Goal: Task Accomplishment & Management: Manage account settings

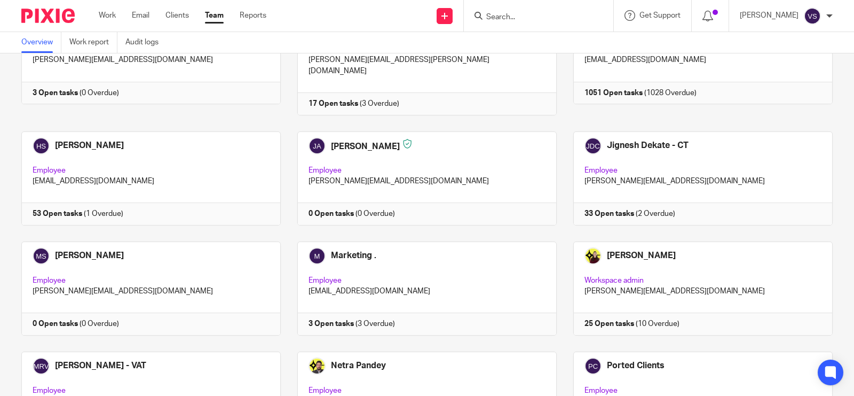
scroll to position [734, 0]
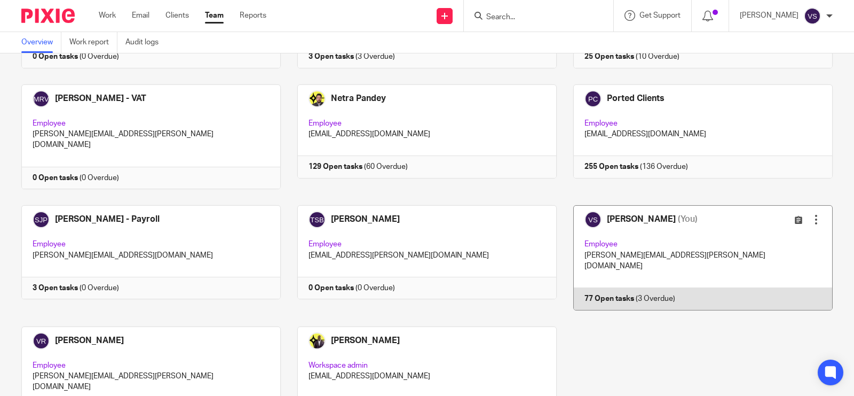
click at [697, 205] on link at bounding box center [695, 257] width 276 height 105
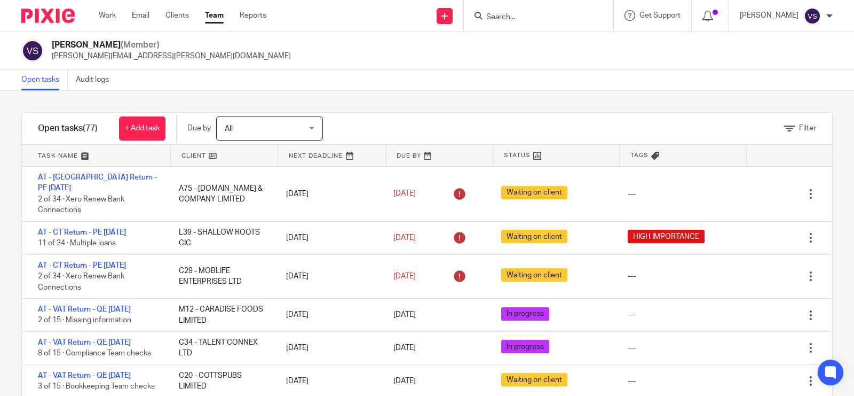
click at [521, 11] on form at bounding box center [542, 15] width 114 height 13
click at [565, 8] on div at bounding box center [538, 15] width 149 height 31
click at [556, 19] on input "Search" at bounding box center [533, 18] width 96 height 10
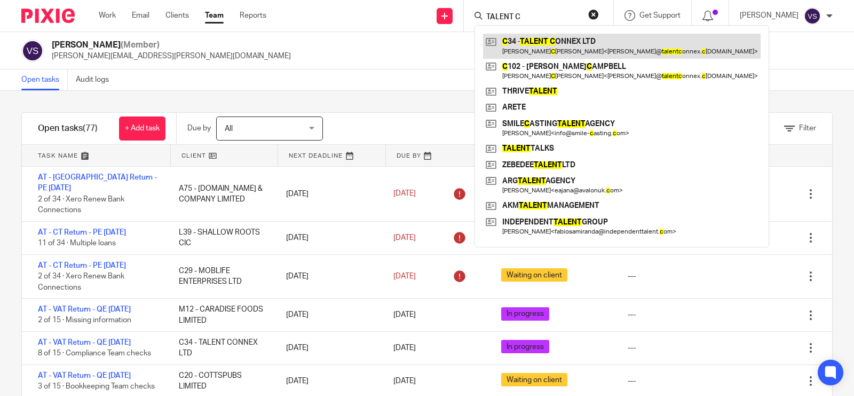
type input "TALENT C"
click at [590, 37] on link at bounding box center [622, 46] width 278 height 25
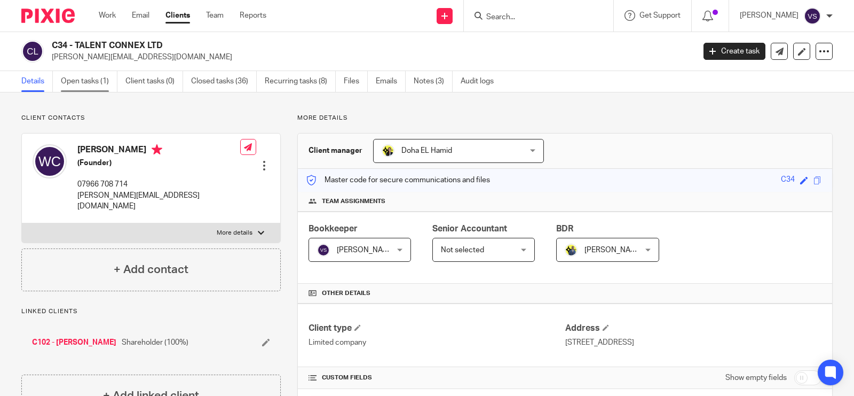
click at [89, 81] on link "Open tasks (1)" at bounding box center [89, 81] width 57 height 21
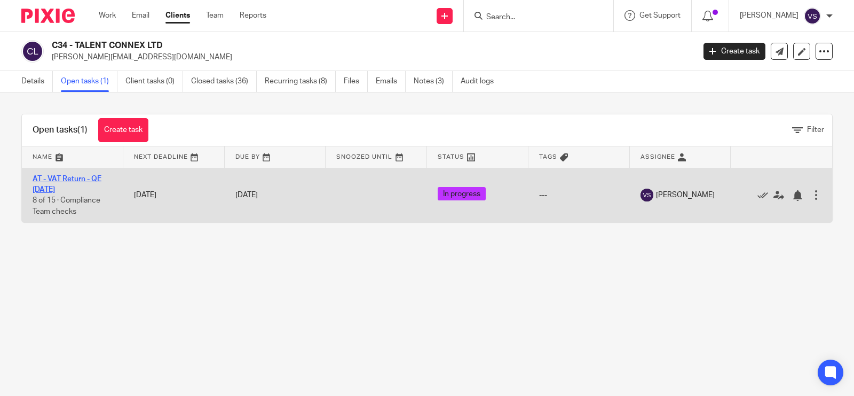
click at [81, 177] on link "AT - VAT Return - QE [DATE]" at bounding box center [67, 184] width 69 height 18
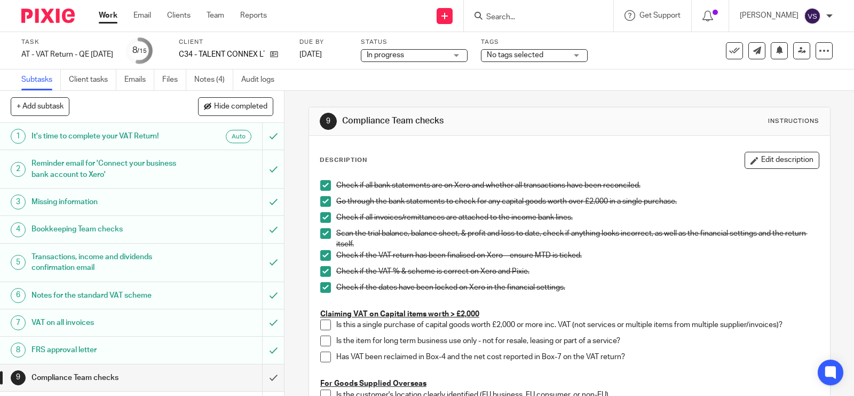
click at [431, 54] on span "In progress" at bounding box center [407, 55] width 80 height 11
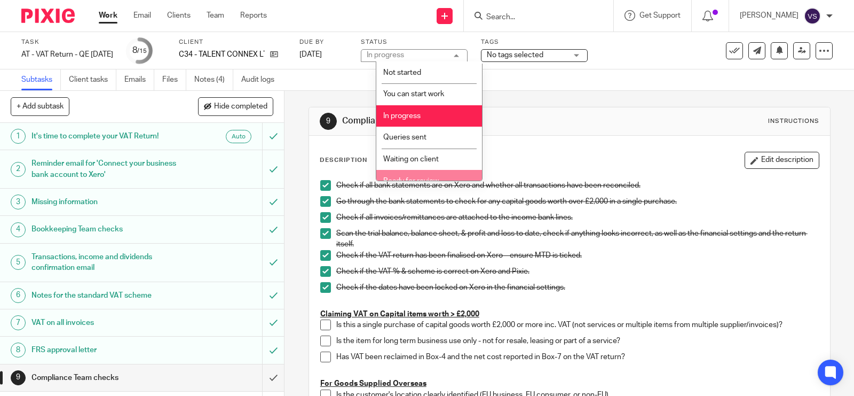
click at [442, 171] on li "Ready for review" at bounding box center [429, 181] width 106 height 22
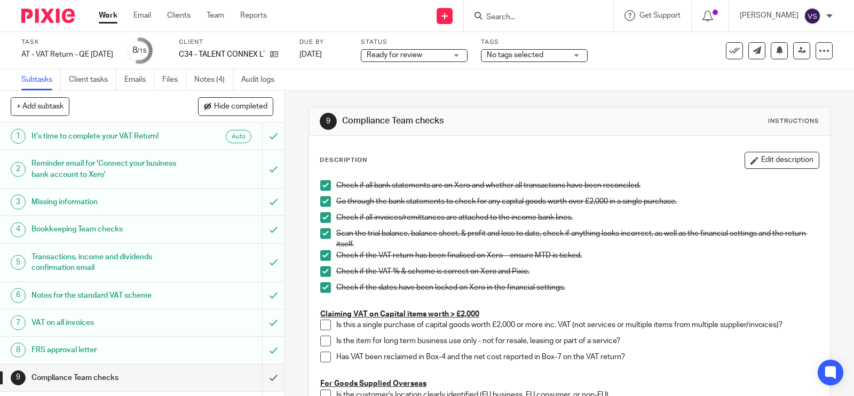
click at [798, 50] on icon at bounding box center [802, 50] width 8 height 8
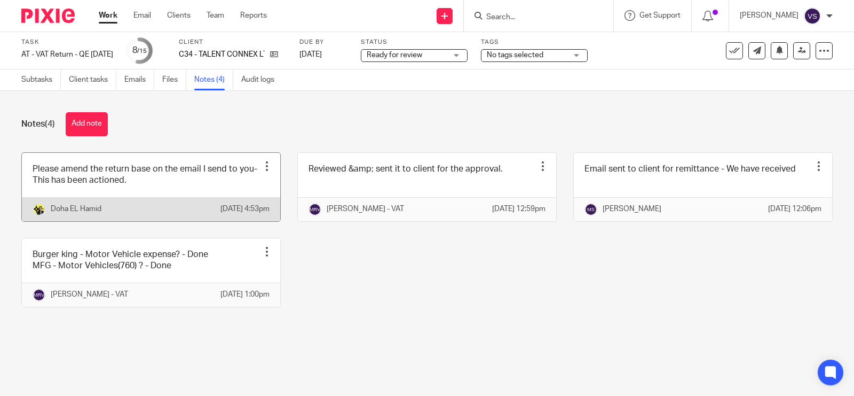
click at [167, 174] on link at bounding box center [151, 187] width 258 height 68
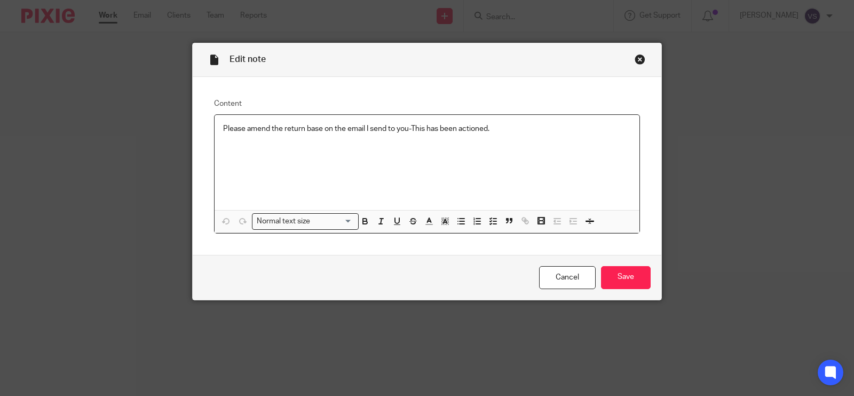
click at [497, 128] on p "Please amend the return base on the email I send to you-This has been actioned." at bounding box center [427, 128] width 408 height 11
click at [622, 273] on input "Save" at bounding box center [626, 277] width 50 height 23
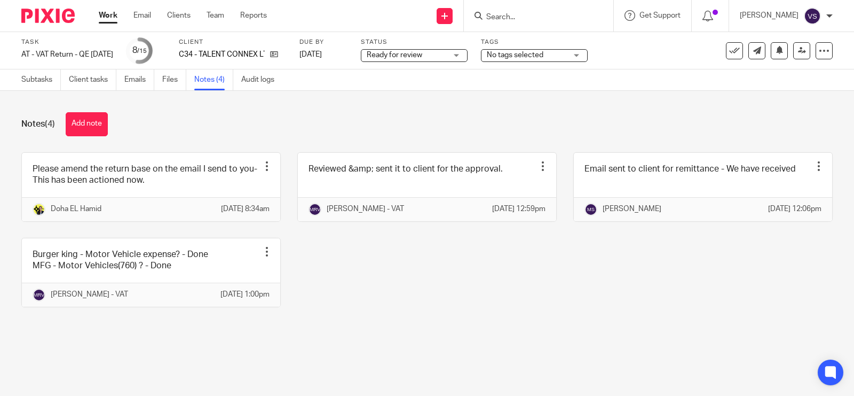
click at [478, 294] on div "Please amend the return base on the email I send to you-This has been actioned …" at bounding box center [419, 237] width 828 height 171
click at [215, 17] on link "Team" at bounding box center [216, 15] width 18 height 11
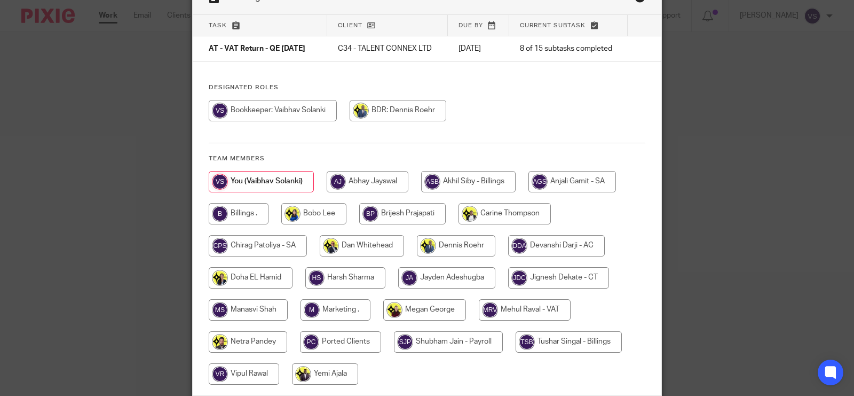
scroll to position [133, 0]
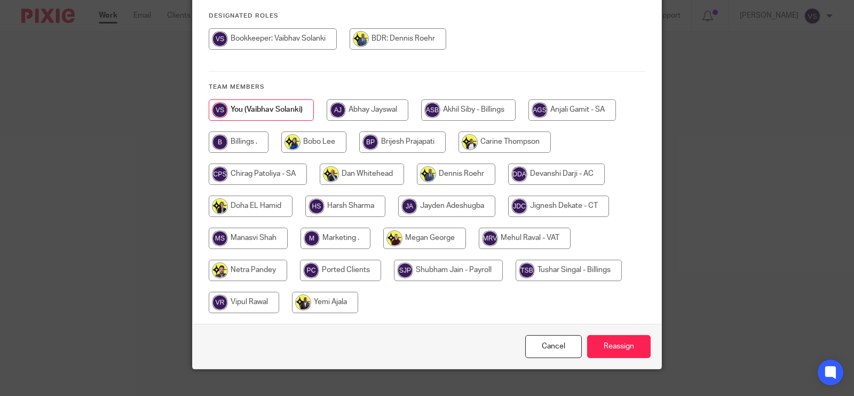
click at [529, 239] on input "radio" at bounding box center [525, 237] width 92 height 21
radio input "true"
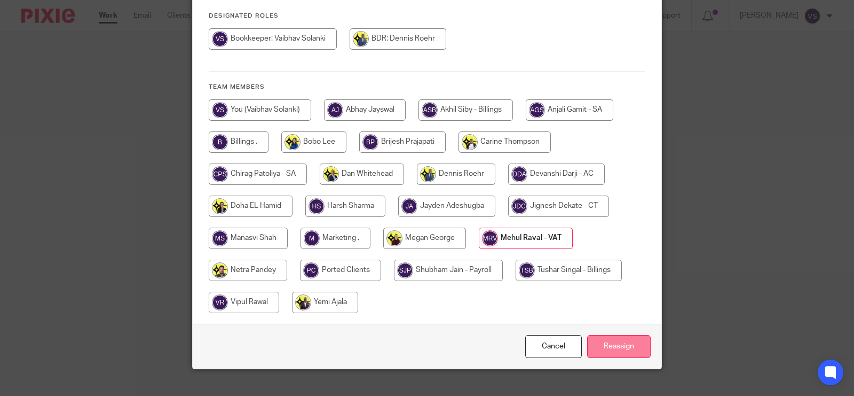
click at [614, 349] on input "Reassign" at bounding box center [619, 346] width 64 height 23
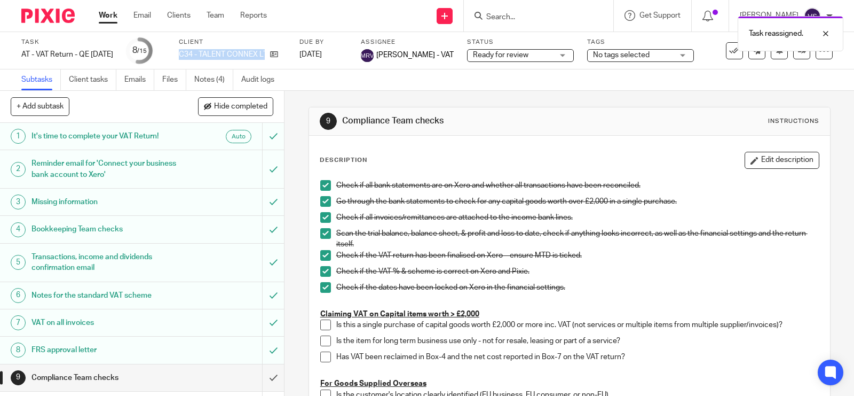
drag, startPoint x: 193, startPoint y: 55, endPoint x: 302, endPoint y: 52, distance: 108.4
click at [302, 52] on div "Task AT - VAT Return - QE [DATE] Save AT - VAT Return - QE [DATE] 8 /15 Client …" at bounding box center [359, 51] width 676 height 26
copy div "C34 - TALENT CONNEX LTD"
